Goal: Task Accomplishment & Management: Manage account settings

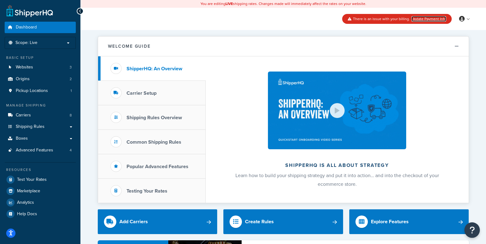
click at [435, 18] on link "Update Payment Info" at bounding box center [428, 19] width 35 height 6
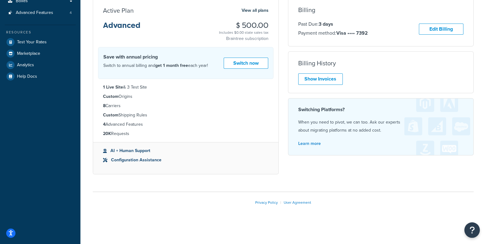
scroll to position [104, 0]
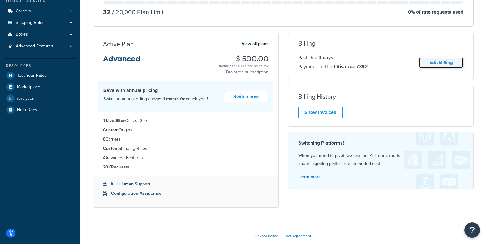
click at [452, 60] on link "Edit Billing" at bounding box center [441, 62] width 45 height 11
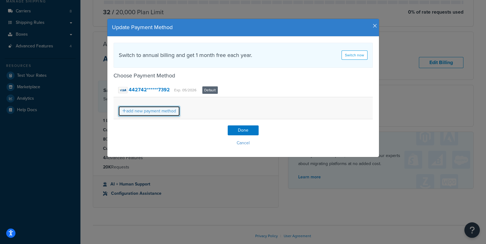
click at [153, 113] on link "add new payment method" at bounding box center [149, 111] width 62 height 11
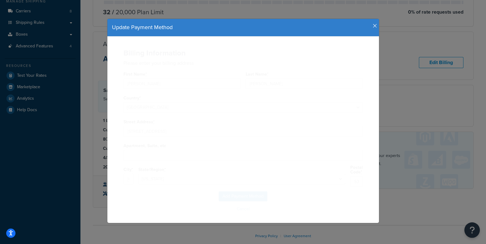
select select "WI"
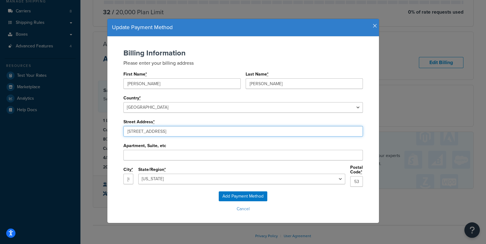
click at [203, 126] on input "1312 Barberry Dr, #110" at bounding box center [242, 131] width 239 height 11
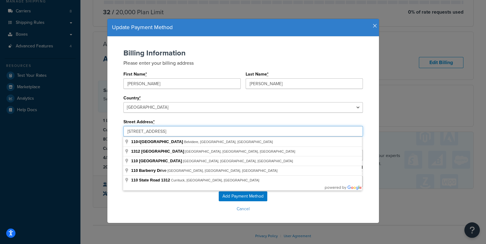
drag, startPoint x: 196, startPoint y: 132, endPoint x: 206, endPoint y: 123, distance: 12.7
click at [206, 123] on div "Street Address * 1312 Barberry Dr, #110" at bounding box center [242, 126] width 239 height 19
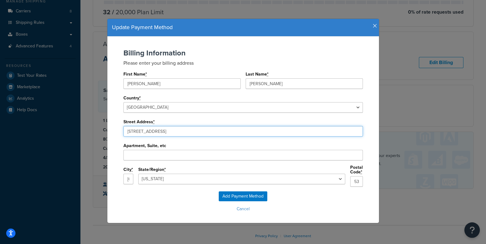
type input "10097 Chicory Ridge Way"
type input "Roscoe"
select select "IL"
type input "61073"
type input "10097 Chicory Ridge Way"
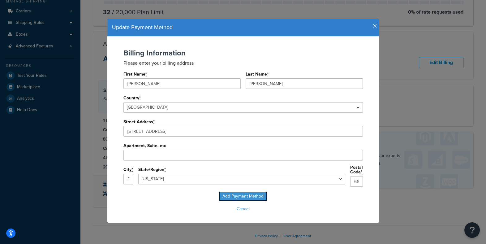
drag, startPoint x: 247, startPoint y: 194, endPoint x: 150, endPoint y: 80, distance: 150.0
click at [161, 76] on form "Billing Information Please enter your billing address First Name * Jason Last N…" at bounding box center [243, 131] width 259 height 165
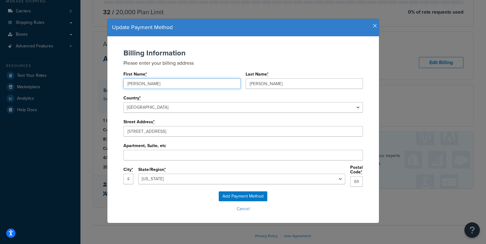
drag, startPoint x: 149, startPoint y: 82, endPoint x: 169, endPoint y: 61, distance: 28.9
click at [169, 61] on div "Billing Information Please enter your billing address First Name * Jason Last N…" at bounding box center [243, 120] width 259 height 142
type input "Mary"
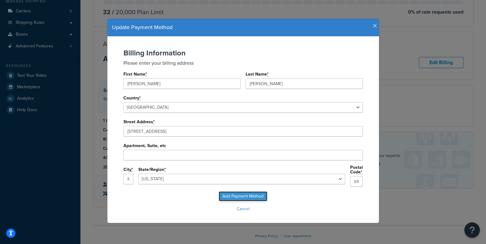
click at [247, 195] on input "Add Payment Method" at bounding box center [243, 196] width 49 height 10
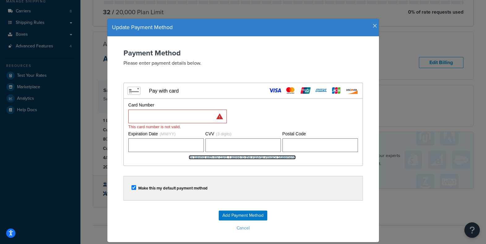
scroll to position [16, 0]
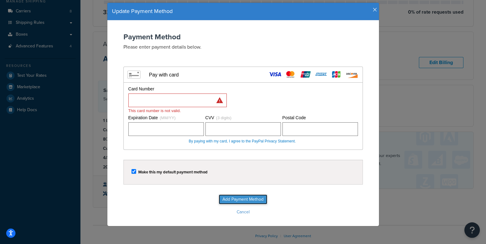
click at [249, 196] on input "Add Payment Method" at bounding box center [243, 199] width 49 height 10
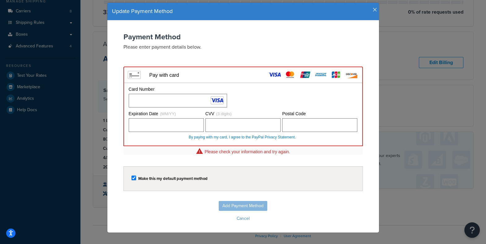
drag, startPoint x: 252, startPoint y: 204, endPoint x: 165, endPoint y: 201, distance: 87.6
click at [169, 202] on div "Add Payment Method Cancel" at bounding box center [243, 212] width 259 height 22
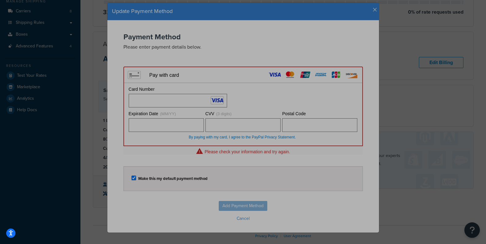
click at [147, 163] on form "Payment Method Please enter payment details below. Visa MasterCard Union Pay Am…" at bounding box center [243, 128] width 259 height 190
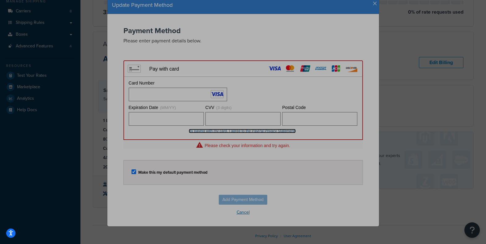
scroll to position [0, 0]
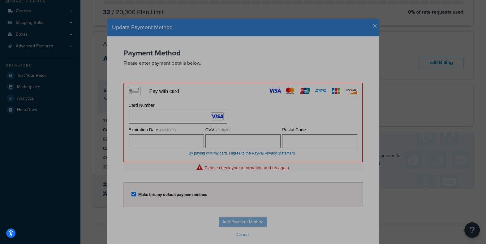
drag, startPoint x: 390, startPoint y: 32, endPoint x: 375, endPoint y: 31, distance: 14.9
click at [390, 32] on div "Update Payment Method Payment Method Please enter payment details below. Visa M…" at bounding box center [243, 122] width 486 height 244
click at [372, 26] on h4 "Update Payment Method" at bounding box center [243, 28] width 262 height 8
click at [374, 24] on icon "button" at bounding box center [375, 26] width 4 height 6
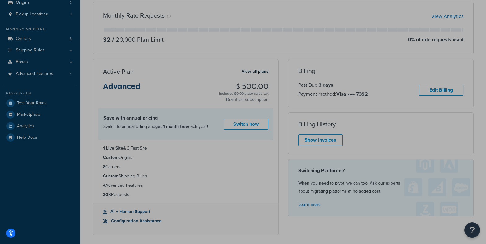
scroll to position [75, 0]
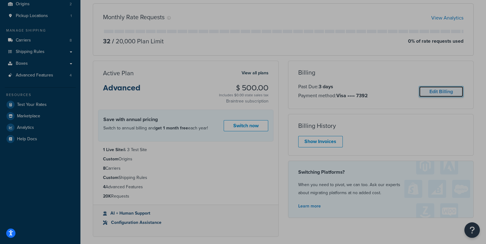
click at [440, 93] on link "Edit Billing" at bounding box center [441, 91] width 45 height 11
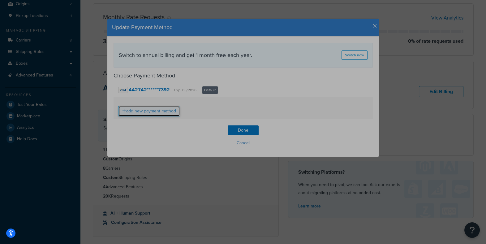
click at [151, 112] on link "add new payment method" at bounding box center [149, 111] width 62 height 11
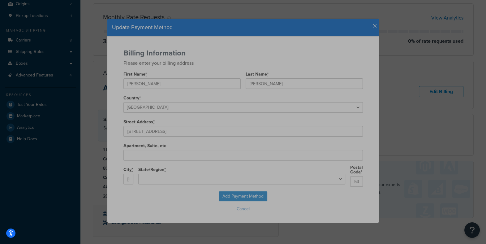
select select "WI"
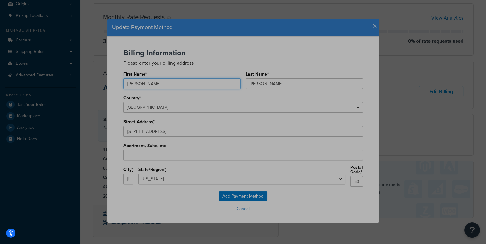
drag, startPoint x: 169, startPoint y: 80, endPoint x: 178, endPoint y: 73, distance: 11.8
click at [178, 73] on div "First Name * Jason" at bounding box center [181, 79] width 117 height 19
type input "Mary"
click at [242, 195] on input "Add Payment Method" at bounding box center [243, 196] width 49 height 10
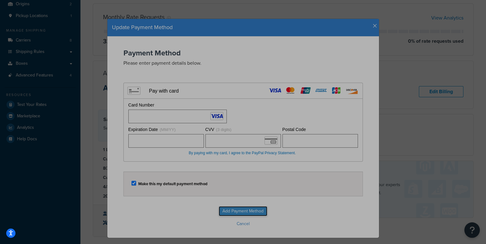
click at [249, 211] on input "Add Payment Method" at bounding box center [243, 211] width 49 height 10
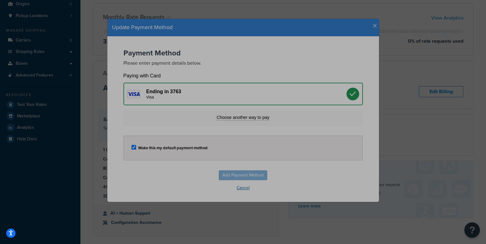
click at [303, 187] on button "Cancel" at bounding box center [243, 187] width 259 height 9
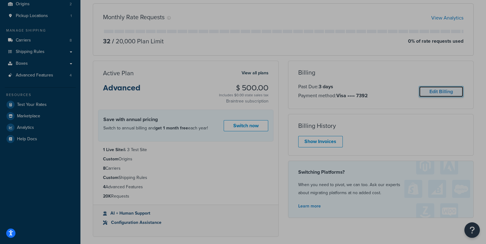
click at [442, 91] on link "Edit Billing" at bounding box center [441, 91] width 45 height 11
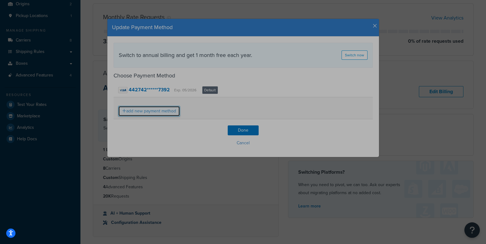
click at [152, 111] on link "add new payment method" at bounding box center [149, 111] width 62 height 11
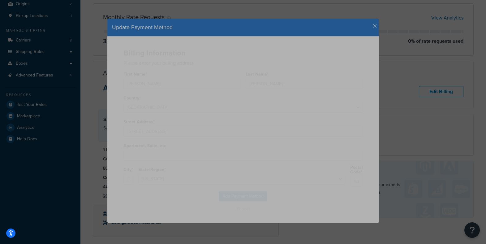
select select "WI"
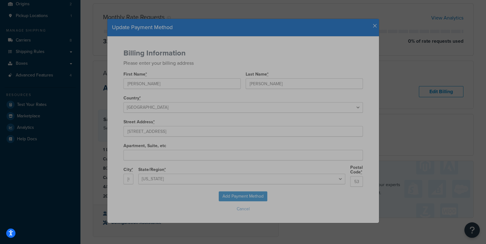
select select
click at [248, 194] on input "Add Payment Method" at bounding box center [243, 196] width 49 height 10
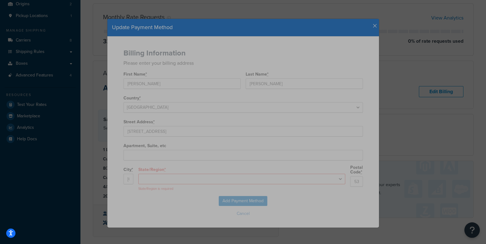
select select "WI"
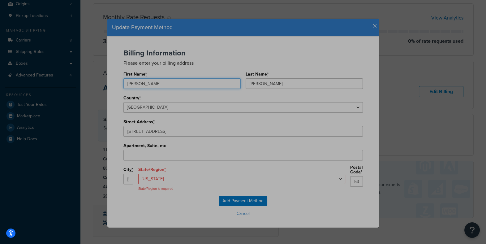
click at [202, 88] on input "[PERSON_NAME]" at bounding box center [181, 83] width 117 height 11
drag, startPoint x: 204, startPoint y: 83, endPoint x: 224, endPoint y: 69, distance: 24.0
click at [224, 70] on div "First Name * Jason" at bounding box center [181, 79] width 117 height 19
type input "Mary"
type input "6201 Material Ave"
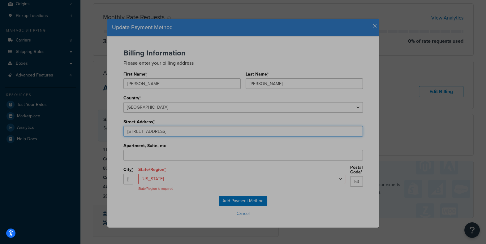
type input "Loves Park"
select select "IL"
type input "61111"
type input "6201 Material Ave"
click at [229, 180] on select "Alabama Alaska Arizona Arkansas California Colorado Connecticut Delaware Florid…" at bounding box center [241, 179] width 207 height 11
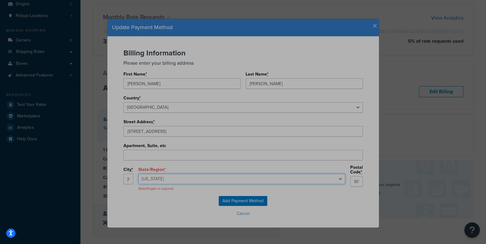
click at [189, 174] on select "Alabama Alaska Arizona Arkansas California Colorado Connecticut Delaware Florid…" at bounding box center [241, 179] width 207 height 11
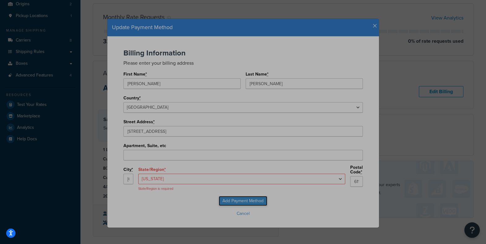
click at [253, 198] on input "Add Payment Method" at bounding box center [243, 201] width 49 height 10
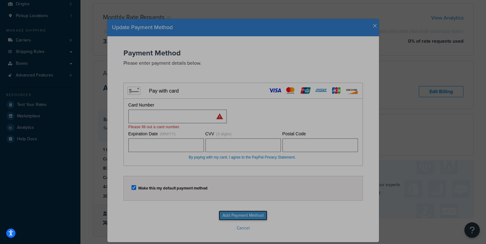
click at [250, 214] on input "Add Payment Method" at bounding box center [243, 215] width 49 height 10
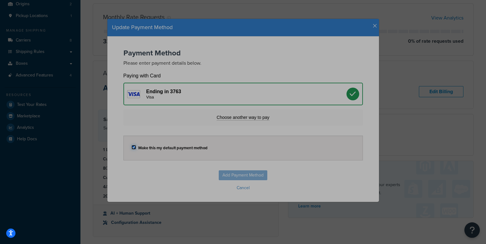
click at [134, 147] on input "checkbox" at bounding box center [133, 147] width 5 height 5
click at [133, 148] on input "checkbox" at bounding box center [133, 147] width 5 height 5
checkbox input "true"
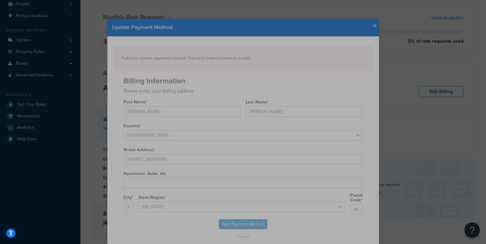
select select
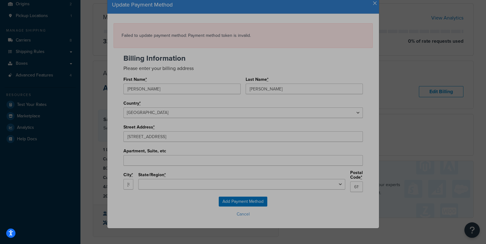
scroll to position [0, 0]
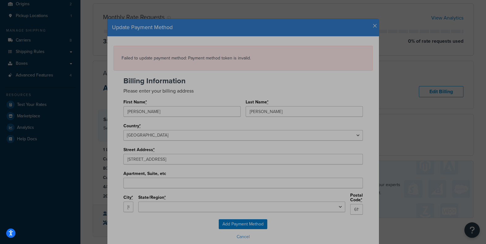
click at [372, 28] on h4 "Update Payment Method" at bounding box center [243, 28] width 262 height 8
click at [374, 24] on icon "button" at bounding box center [375, 26] width 4 height 6
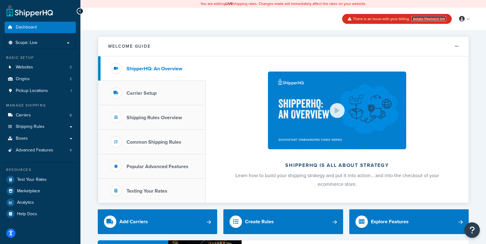
click at [437, 17] on link "Update Payment Info" at bounding box center [428, 19] width 35 height 6
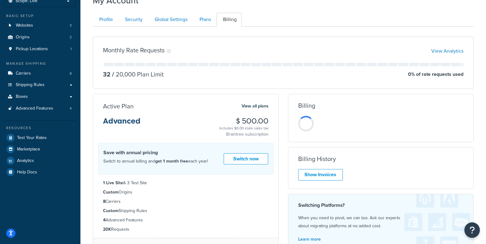
scroll to position [41, 0]
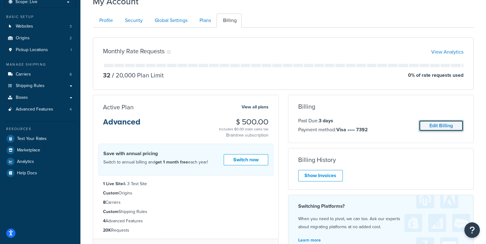
click at [454, 124] on link "Edit Billing" at bounding box center [441, 125] width 45 height 11
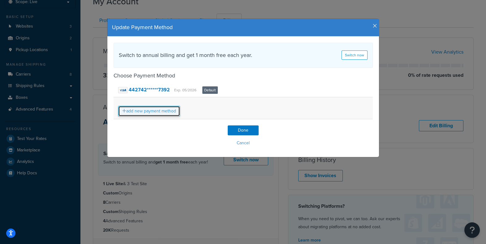
click at [158, 113] on link "add new payment method" at bounding box center [149, 111] width 62 height 11
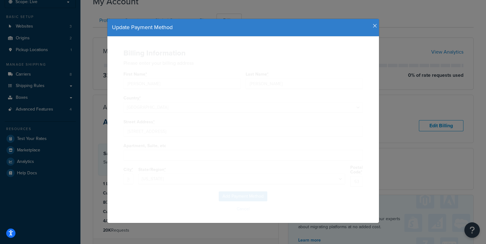
select select "WI"
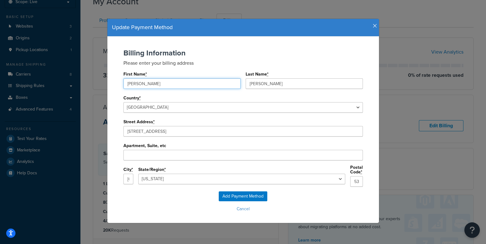
drag, startPoint x: 162, startPoint y: 83, endPoint x: 183, endPoint y: 66, distance: 27.0
click at [181, 67] on div "Billing Information Please enter your billing address First Name * Jason Last N…" at bounding box center [243, 120] width 259 height 142
type input "M"
click at [192, 85] on input "First Name *" at bounding box center [181, 83] width 117 height 11
click at [190, 84] on input "First Name *" at bounding box center [181, 83] width 117 height 11
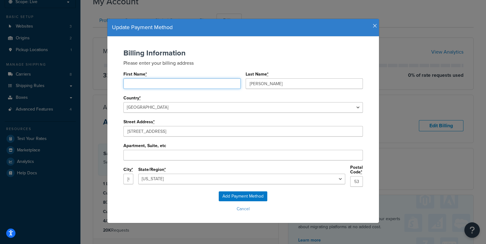
type input "Mary"
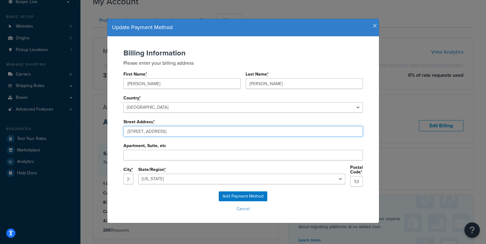
click at [167, 131] on input "1312 Barberry Dr, #110" at bounding box center [242, 131] width 239 height 11
type input "11097 Chicory Ridge Way"
type input "Roscoe"
select select "IL"
type input "61073"
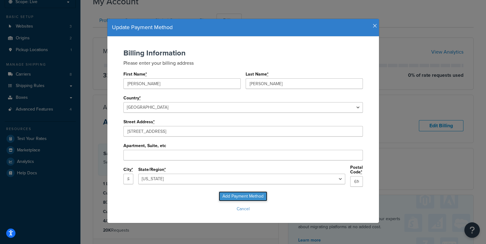
click at [249, 194] on input "Add Payment Method" at bounding box center [243, 196] width 49 height 10
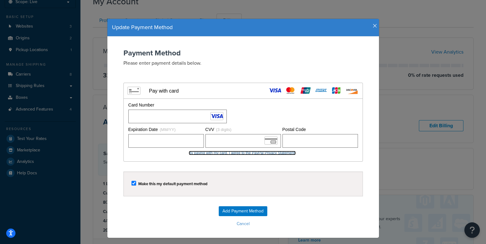
scroll to position [12, 0]
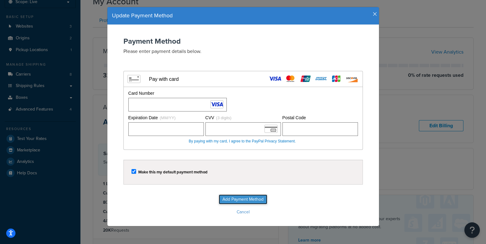
click at [250, 200] on input "Add Payment Method" at bounding box center [243, 199] width 49 height 10
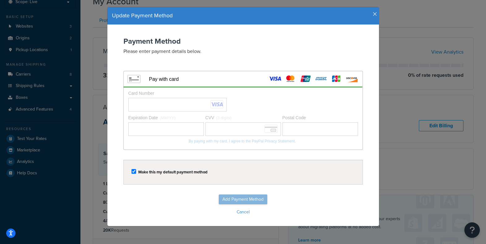
scroll to position [0, 0]
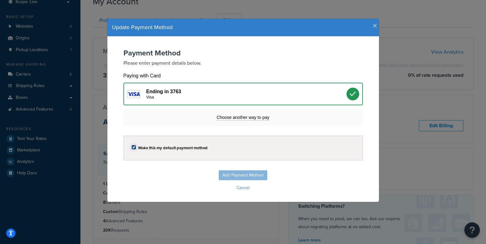
click at [134, 146] on input "checkbox" at bounding box center [133, 147] width 5 height 5
click at [134, 148] on input "checkbox" at bounding box center [133, 147] width 5 height 5
click at [251, 120] on div "Choose another way to pay" at bounding box center [242, 117] width 239 height 16
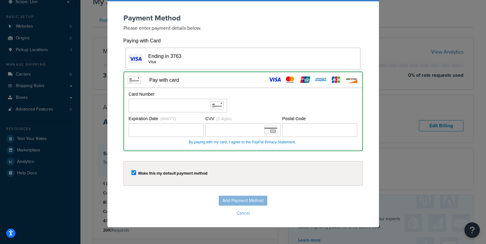
scroll to position [36, 0]
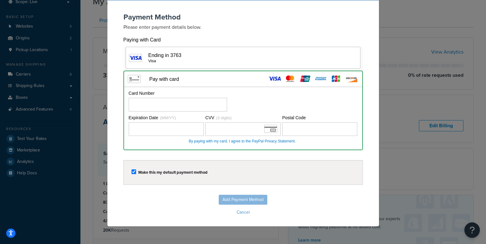
drag, startPoint x: 229, startPoint y: 199, endPoint x: 194, endPoint y: 187, distance: 36.9
click at [229, 199] on div "Add Payment Method Cancel" at bounding box center [243, 206] width 259 height 22
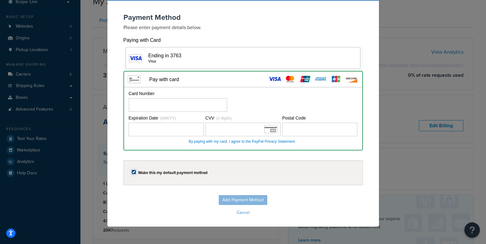
click at [133, 171] on input "checkbox" at bounding box center [133, 172] width 5 height 5
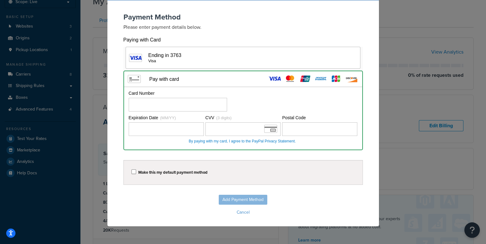
click at [230, 58] on div "Visa" at bounding box center [246, 60] width 196 height 5
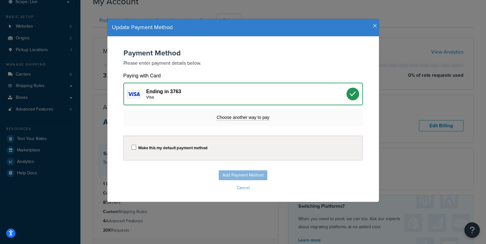
click at [231, 173] on div "Add Payment Method Cancel" at bounding box center [243, 181] width 259 height 22
click at [193, 150] on label "Make this my default payment method" at bounding box center [172, 147] width 69 height 5
click at [136, 149] on input "checkbox" at bounding box center [133, 147] width 5 height 5
checkbox input "true"
click at [250, 176] on div "Add Payment Method Cancel" at bounding box center [243, 181] width 259 height 22
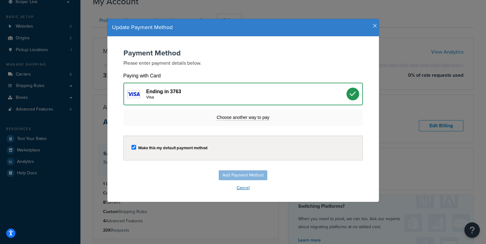
drag, startPoint x: 310, startPoint y: 179, endPoint x: 279, endPoint y: 183, distance: 31.2
click at [303, 181] on div "Add Payment Method Cancel" at bounding box center [243, 181] width 259 height 22
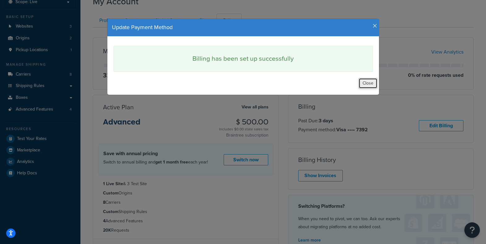
click at [369, 84] on button "Close" at bounding box center [368, 83] width 19 height 11
